Goal: Transaction & Acquisition: Purchase product/service

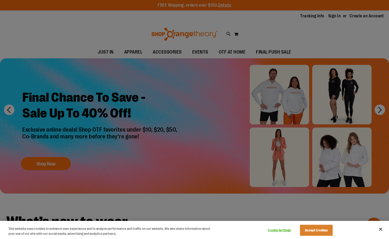
type input "**********"
click at [149, 43] on div at bounding box center [194, 119] width 389 height 239
click at [382, 232] on button "Close" at bounding box center [381, 229] width 12 height 12
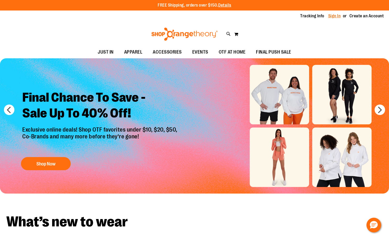
click at [335, 16] on link "Sign In" at bounding box center [335, 16] width 13 height 6
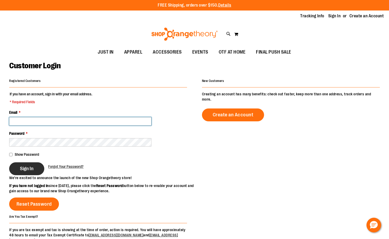
type input "**********"
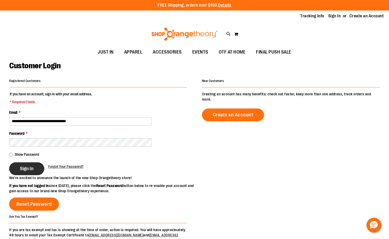
type input "**********"
click at [29, 168] on span "Sign In" at bounding box center [27, 168] width 14 height 6
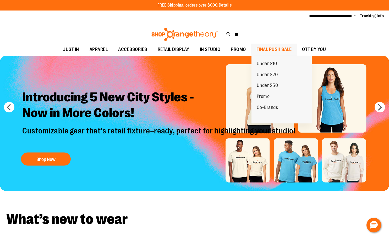
type input "**********"
click at [267, 50] on span "FINAL PUSH SALE" at bounding box center [274, 50] width 35 height 12
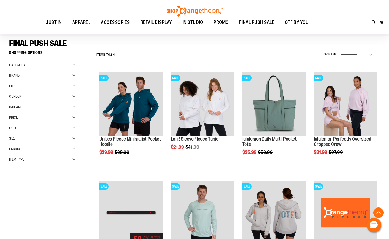
scroll to position [131, 0]
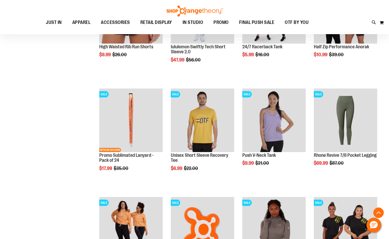
scroll to position [472, 0]
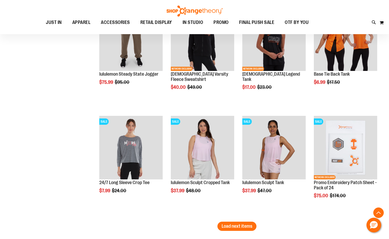
scroll to position [944, 0]
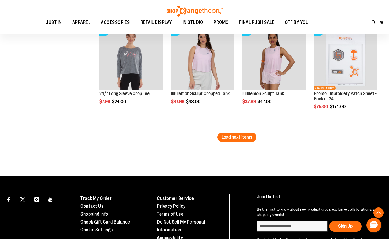
type input "**********"
click at [249, 137] on span "Load next items" at bounding box center [237, 136] width 31 height 5
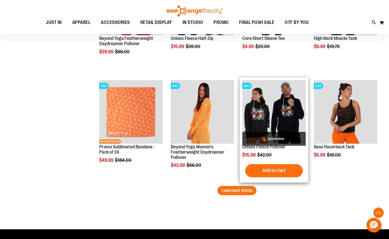
scroll to position [1232, 0]
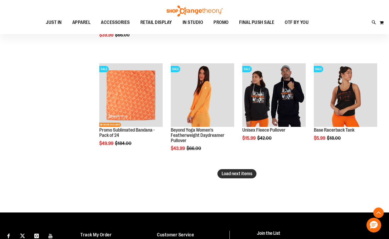
click at [250, 176] on button "Load next items" at bounding box center [237, 173] width 39 height 9
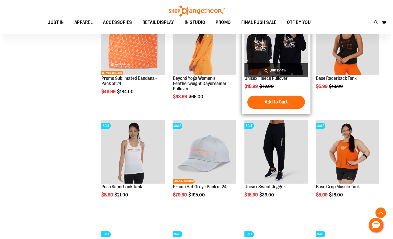
scroll to position [1258, 0]
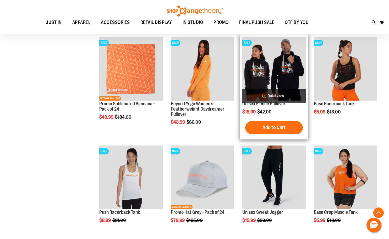
click at [270, 96] on span "Quickview" at bounding box center [274, 96] width 63 height 14
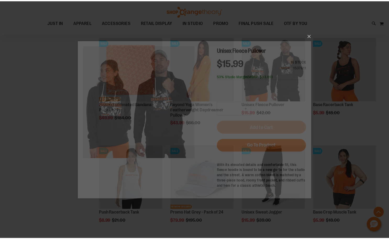
scroll to position [0, 0]
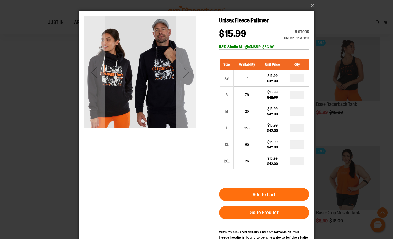
click at [187, 95] on div "Next" at bounding box center [186, 72] width 21 height 113
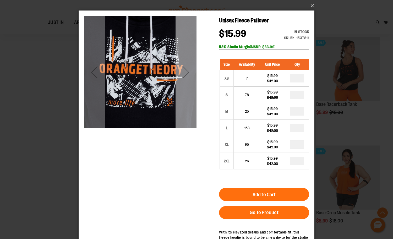
click at [187, 95] on div "Next" at bounding box center [186, 72] width 21 height 113
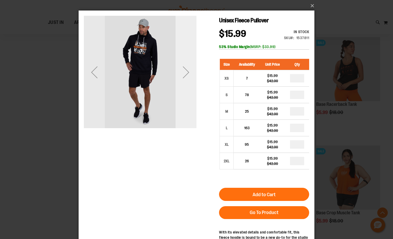
click at [187, 95] on div "Next" at bounding box center [186, 72] width 21 height 113
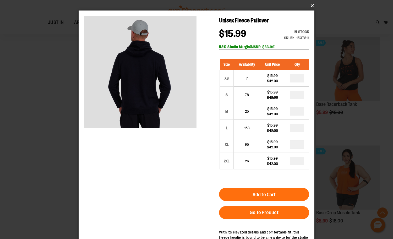
click at [310, 6] on button "×" at bounding box center [198, 6] width 236 height 12
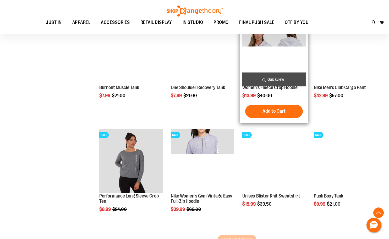
scroll to position [1494, 0]
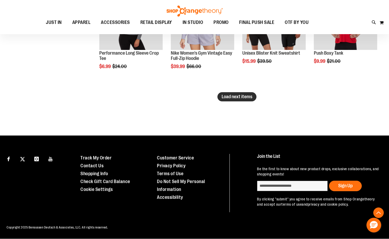
click at [241, 93] on button "Load next items" at bounding box center [237, 96] width 39 height 9
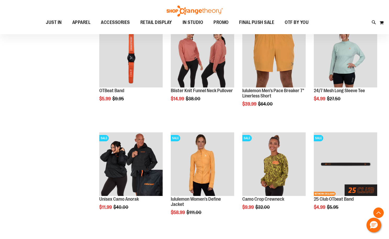
scroll to position [1896, 0]
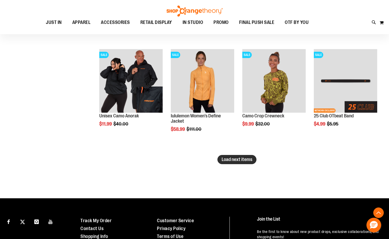
click at [238, 162] on span "Load next items" at bounding box center [237, 159] width 31 height 5
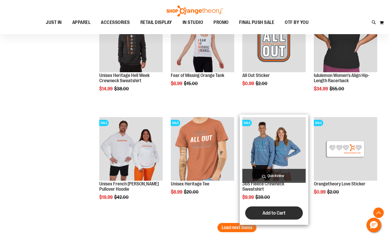
scroll to position [2211, 0]
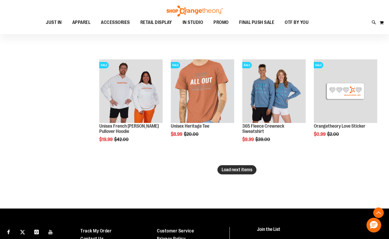
click at [244, 171] on span "Load next items" at bounding box center [237, 169] width 31 height 5
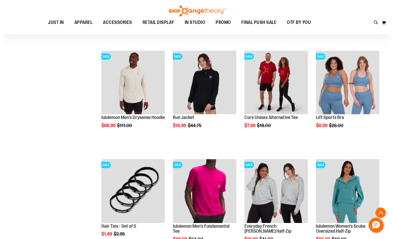
scroll to position [2316, 0]
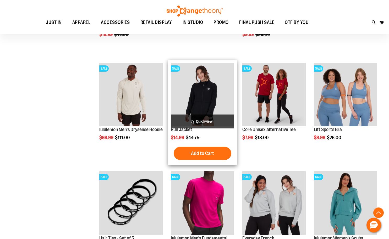
click at [212, 121] on span "Quickview" at bounding box center [202, 121] width 63 height 14
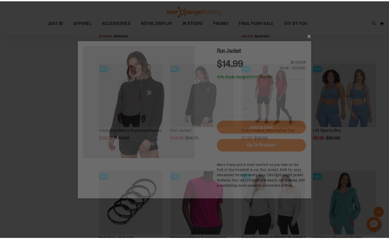
scroll to position [0, 0]
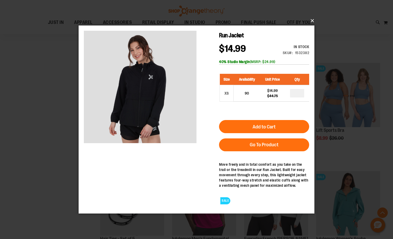
click at [310, 23] on button "×" at bounding box center [198, 21] width 236 height 12
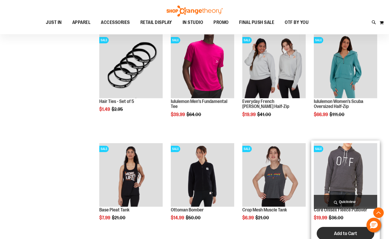
scroll to position [2552, 0]
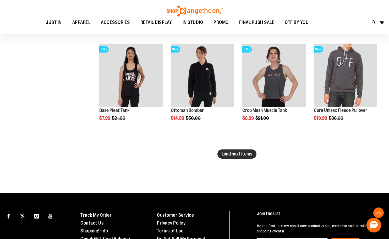
click at [244, 153] on span "Load next items" at bounding box center [237, 153] width 31 height 5
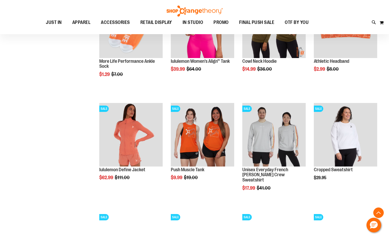
scroll to position [2814, 0]
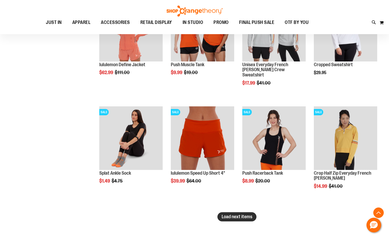
click at [230, 212] on button "Load next items" at bounding box center [237, 216] width 39 height 9
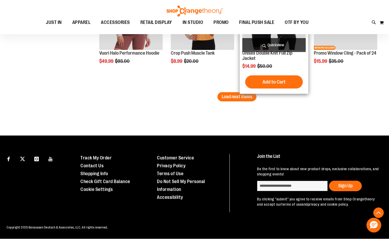
scroll to position [3180, 0]
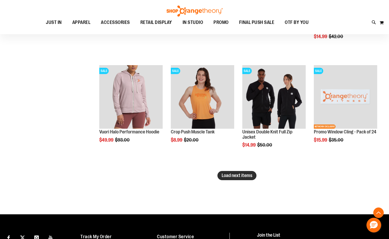
click at [236, 175] on span "Load next items" at bounding box center [237, 175] width 31 height 5
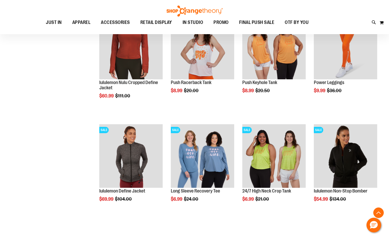
scroll to position [3573, 0]
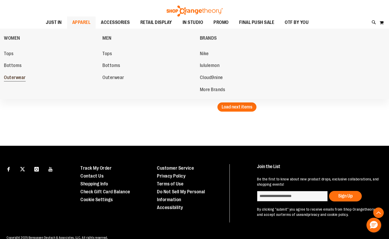
click at [13, 74] on link "Outerwear" at bounding box center [50, 77] width 93 height 9
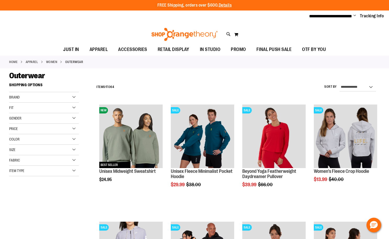
type input "**********"
click at [351, 85] on select "**********" at bounding box center [358, 87] width 36 height 8
select select "*********"
click at [340, 83] on select "**********" at bounding box center [358, 87] width 36 height 8
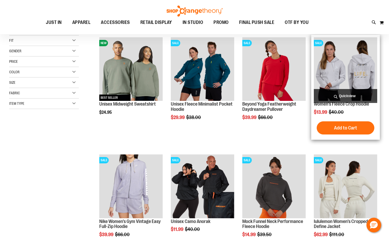
scroll to position [80, 0]
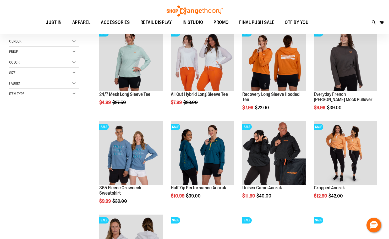
scroll to position [78, 0]
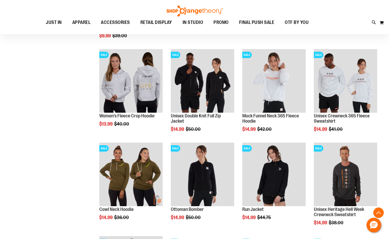
scroll to position [236, 0]
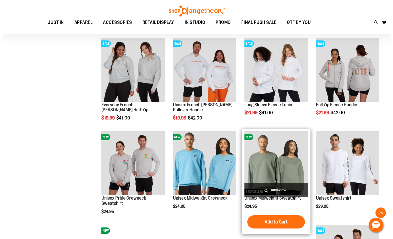
scroll to position [629, 0]
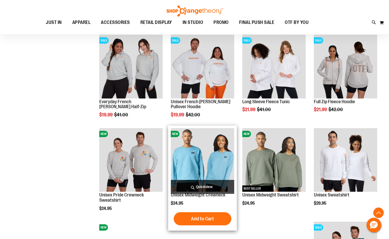
click at [205, 188] on span "Quickview" at bounding box center [202, 187] width 63 height 14
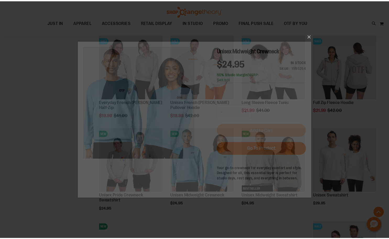
scroll to position [0, 0]
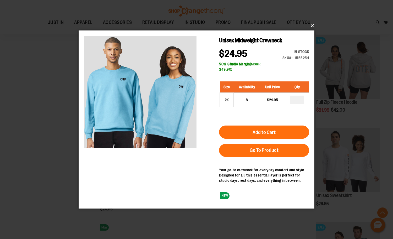
click at [310, 26] on button "×" at bounding box center [198, 26] width 236 height 12
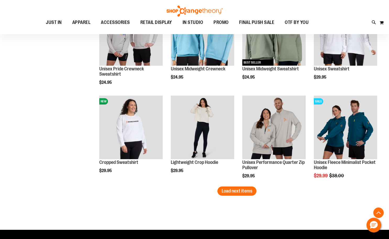
scroll to position [786, 0]
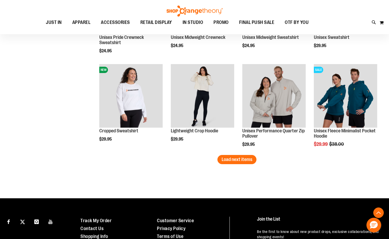
click at [235, 162] on button "Load next items" at bounding box center [237, 159] width 39 height 9
